Goal: Task Accomplishment & Management: Manage account settings

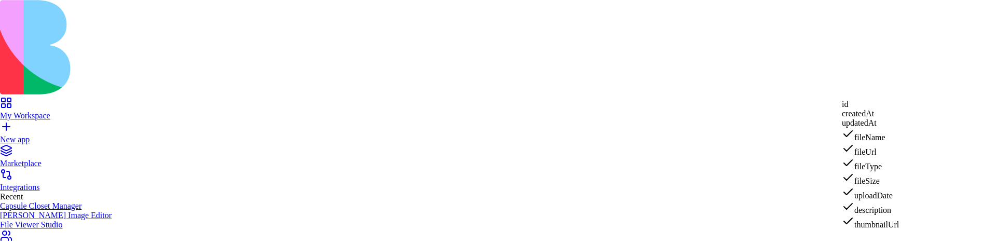
click at [858, 109] on div "id" at bounding box center [870, 104] width 57 height 9
click at [858, 110] on div "id" at bounding box center [870, 107] width 57 height 15
click at [859, 118] on div "createdAt" at bounding box center [870, 113] width 57 height 9
click at [859, 123] on div "createdAt" at bounding box center [870, 116] width 57 height 15
